Goal: Navigation & Orientation: Go to known website

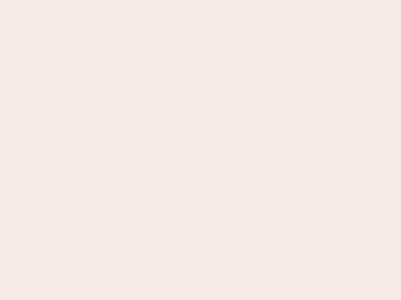
click at [200, 150] on nb-app "Almost there Thank you for registering for Newbook. Your account is under revie…" at bounding box center [200, 150] width 401 height 300
click at [200, 0] on nb-app "Almost there Thank you for registering for Newbook. Your account is under revie…" at bounding box center [200, 150] width 401 height 300
click at [214, 0] on nb-app "Almost there Thank you for registering for Newbook. Your account is under revie…" at bounding box center [200, 150] width 401 height 300
click at [200, 150] on nb-app "Almost there Thank you for registering for Newbook. Your account is under revie…" at bounding box center [200, 150] width 401 height 300
click at [200, 0] on nb-app "Almost there Thank you for registering for Newbook. Your account is under revie…" at bounding box center [200, 150] width 401 height 300
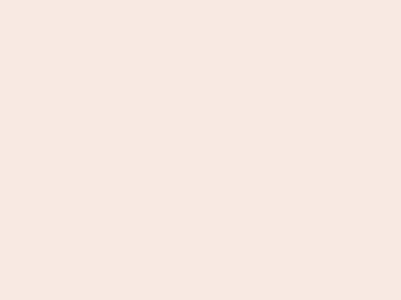
click at [140, 0] on nb-app "Almost there Thank you for registering for Newbook. Your account is under revie…" at bounding box center [200, 150] width 401 height 300
click at [200, 150] on nb-app "Almost there Thank you for registering for Newbook. Your account is under revie…" at bounding box center [200, 150] width 401 height 300
click at [200, 0] on nb-app "Almost there Thank you for registering for Newbook. Your account is under revie…" at bounding box center [200, 150] width 401 height 300
click at [140, 0] on nb-app "Almost there Thank you for registering for Newbook. Your account is under revie…" at bounding box center [200, 150] width 401 height 300
click at [200, 150] on nb-app "Almost there Thank you for registering for Newbook. Your account is under revie…" at bounding box center [200, 150] width 401 height 300
